Goal: Complete application form: Complete application form

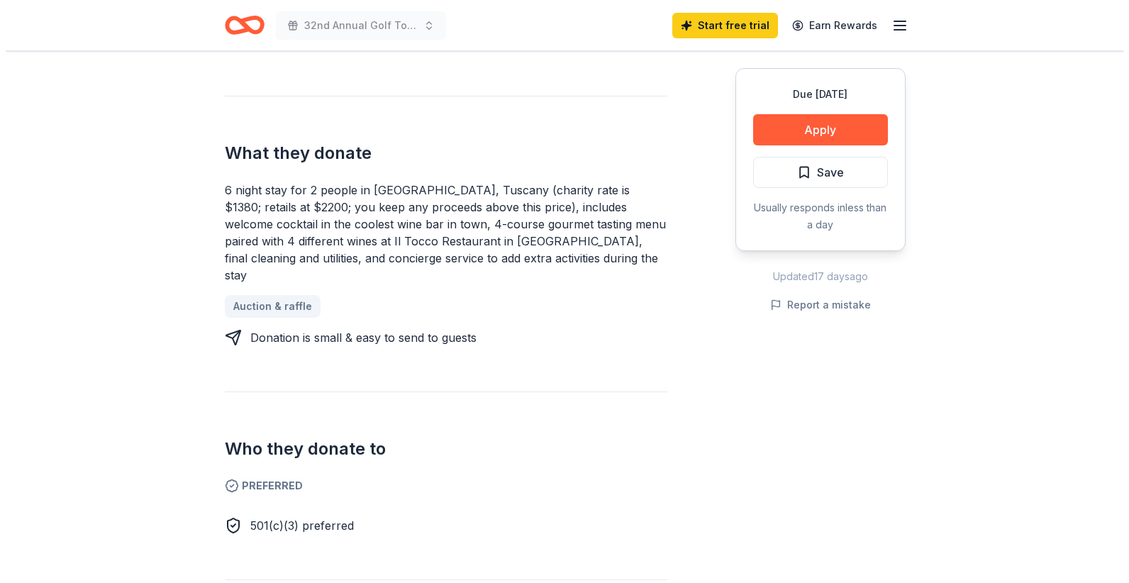
scroll to position [426, 0]
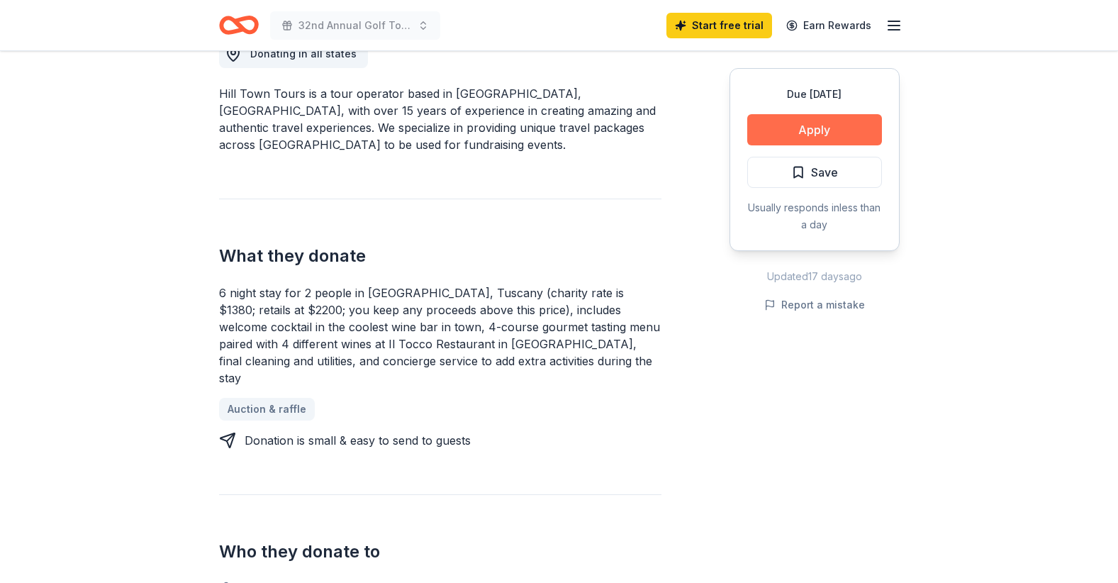
click at [810, 133] on button "Apply" at bounding box center [814, 129] width 135 height 31
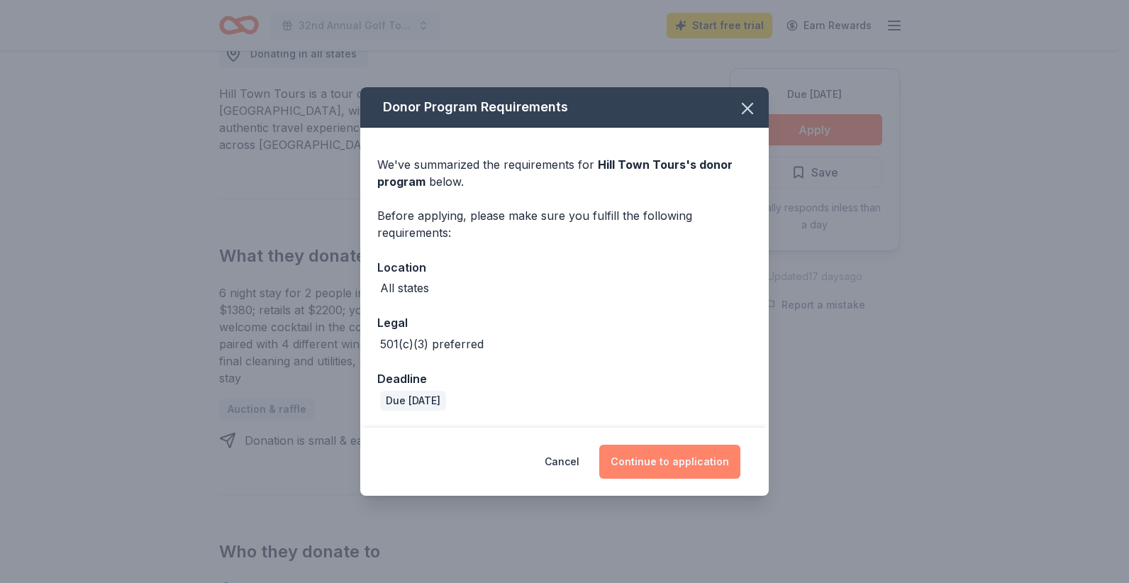
click at [675, 458] on button "Continue to application" at bounding box center [669, 462] width 141 height 34
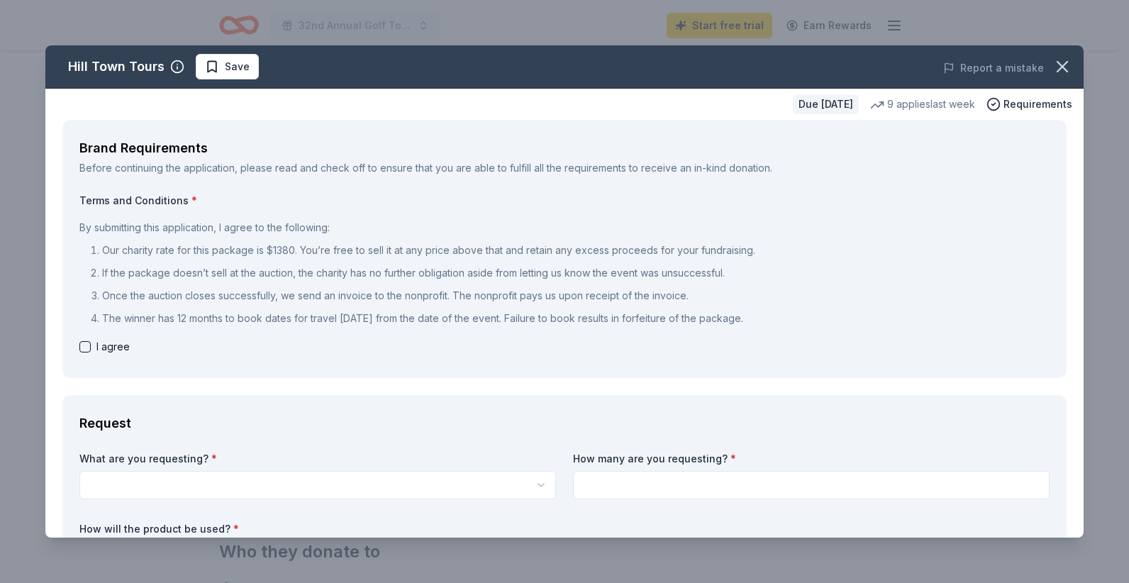
click at [84, 344] on button "button" at bounding box center [84, 346] width 11 height 11
checkbox input "true"
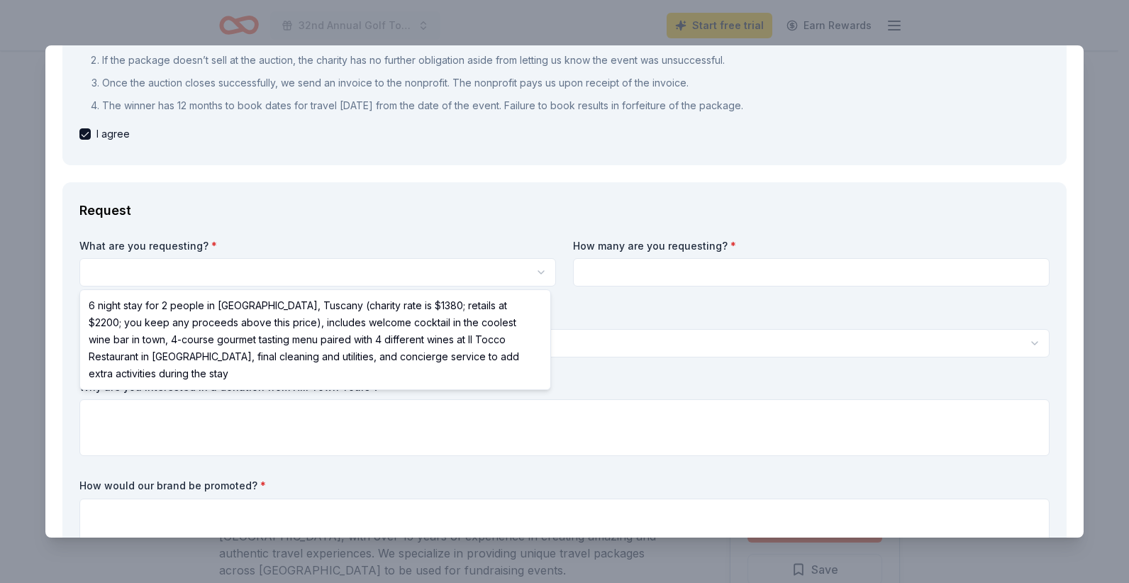
scroll to position [0, 0]
click at [211, 272] on html "32nd Annual Golf Tournament Start free trial Earn Rewards Due [DATE] Share Hill…" at bounding box center [564, 291] width 1129 height 583
select select "6 night stay for 2 people in [GEOGRAPHIC_DATA], Tuscany (charity rate is $1380;…"
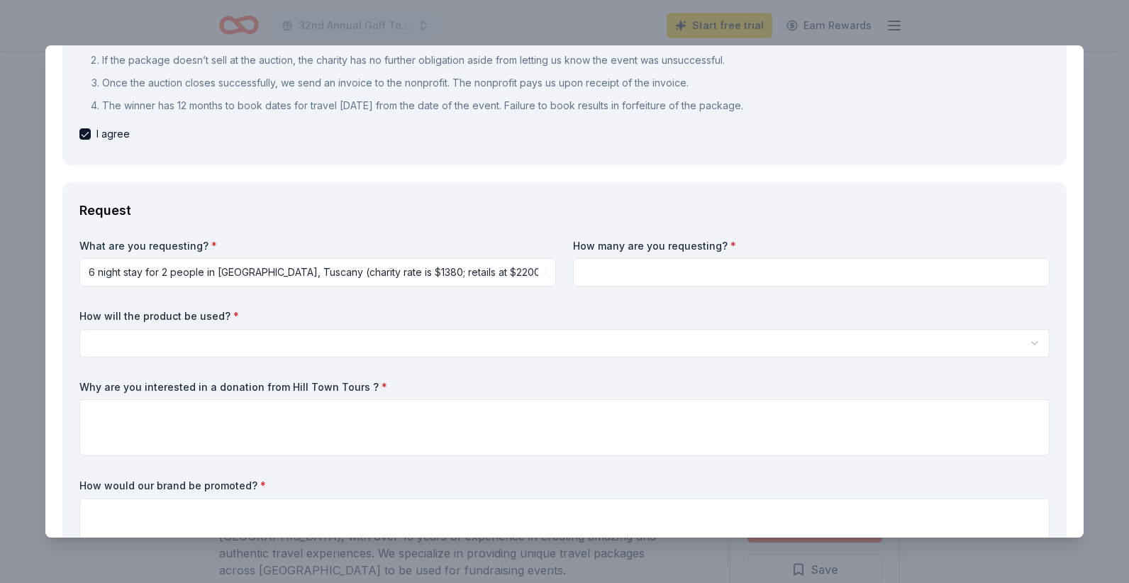
click at [733, 265] on input at bounding box center [811, 272] width 477 height 28
click at [722, 269] on input at bounding box center [811, 272] width 477 height 28
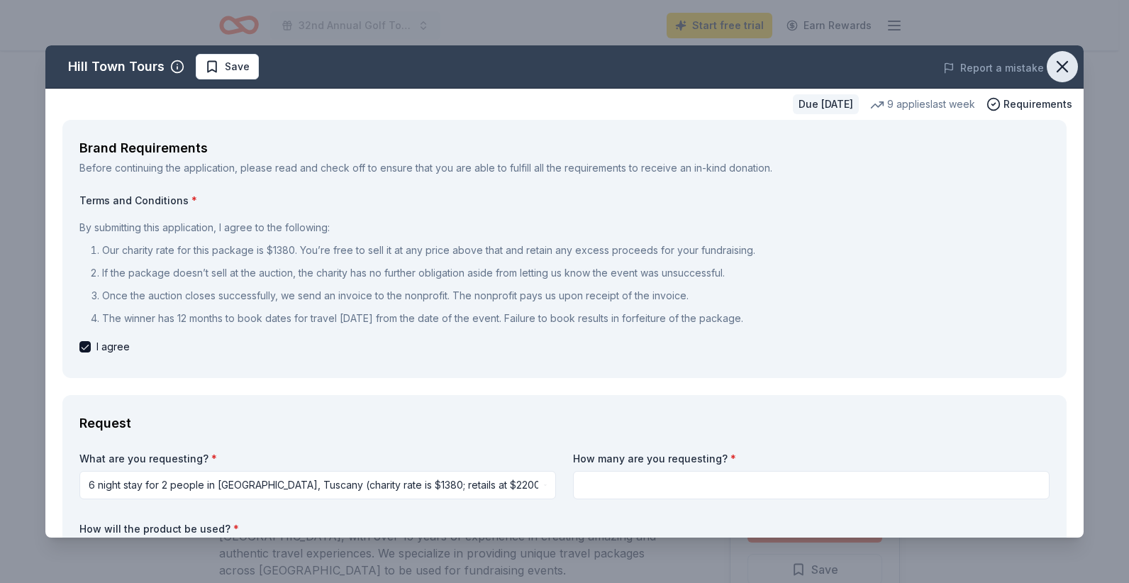
click at [1055, 67] on icon "button" at bounding box center [1062, 67] width 20 height 20
